Goal: Navigation & Orientation: Find specific page/section

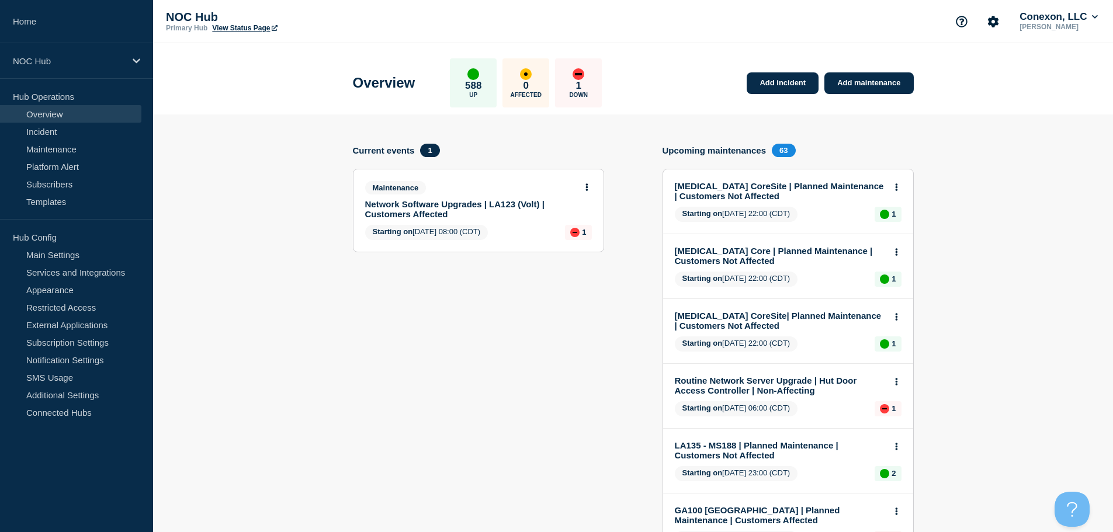
click at [54, 115] on link "Overview" at bounding box center [70, 114] width 141 height 18
click at [53, 129] on link "Incident" at bounding box center [70, 132] width 141 height 18
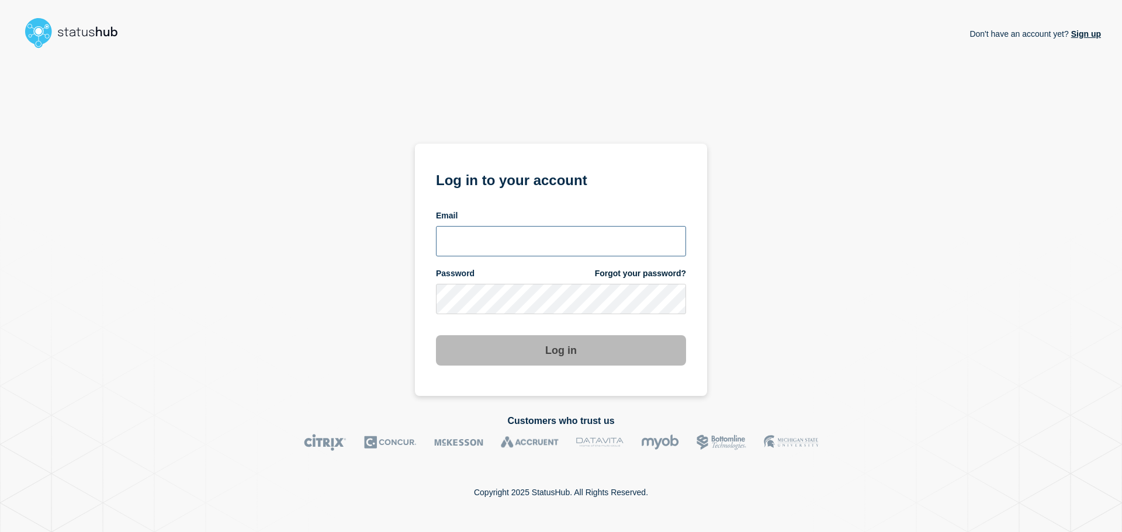
type input "ronnie.snow@conexon.us"
click at [570, 346] on button "Log in" at bounding box center [561, 350] width 250 height 30
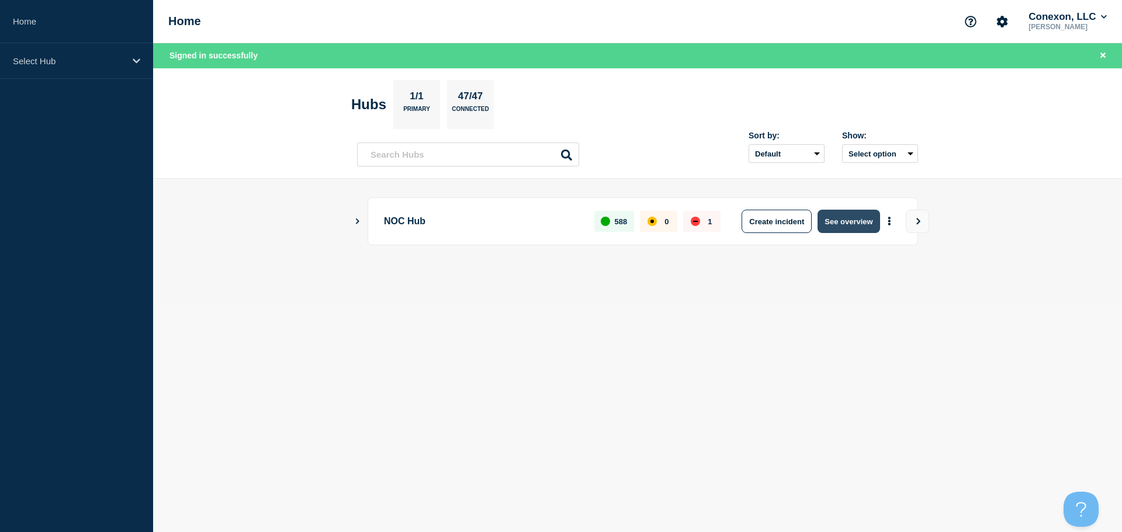
click at [836, 222] on button "See overview" at bounding box center [848, 221] width 62 height 23
